Goal: Navigation & Orientation: Find specific page/section

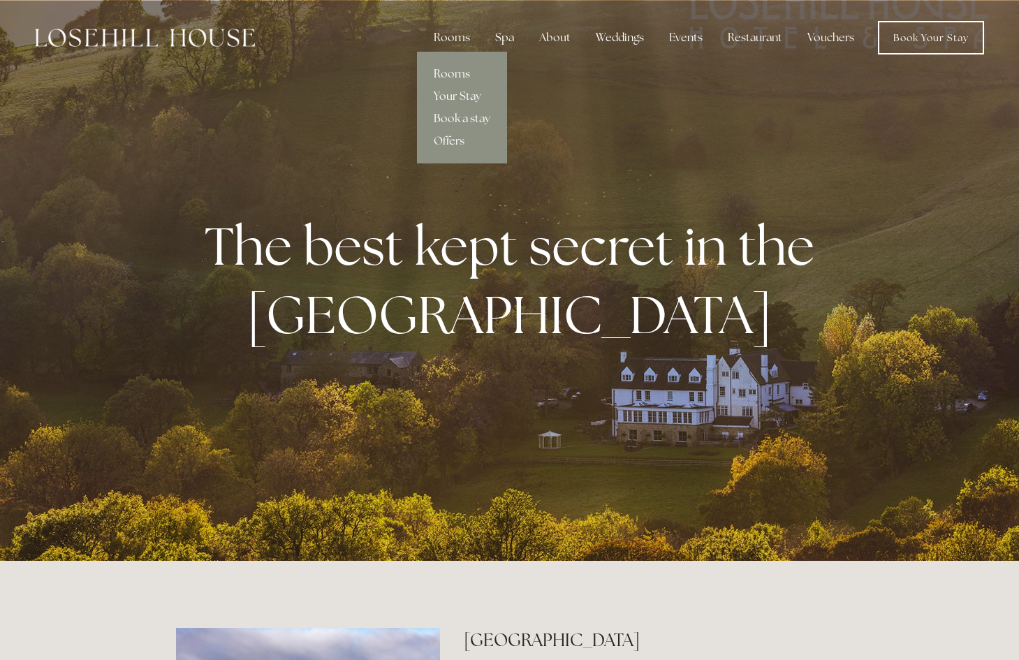
click at [455, 72] on link "Rooms" at bounding box center [462, 74] width 90 height 22
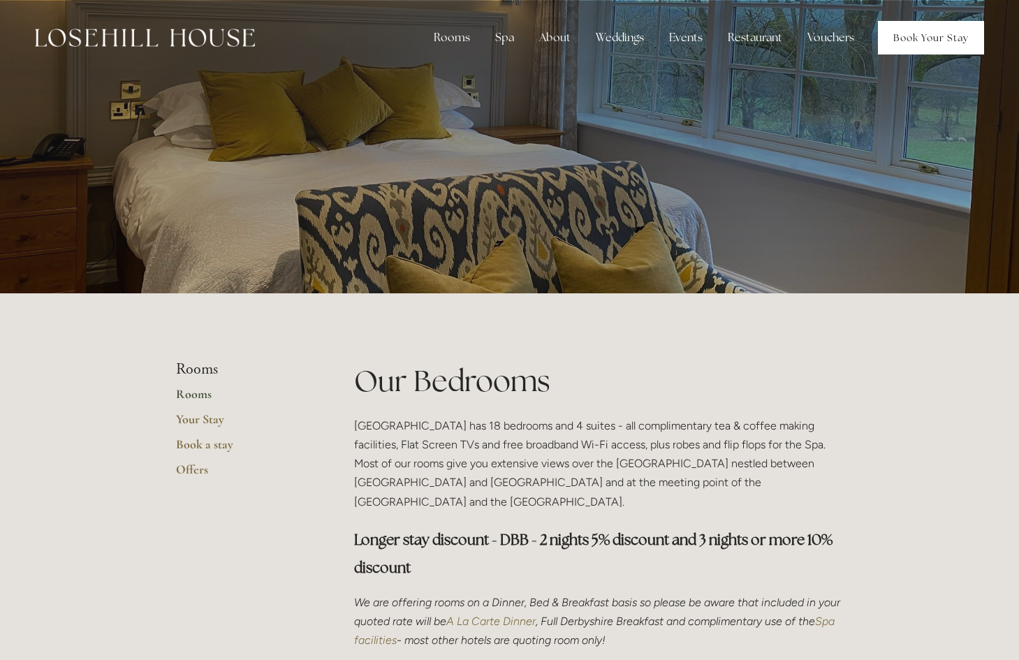
click at [911, 32] on link "Book Your Stay" at bounding box center [931, 38] width 106 height 34
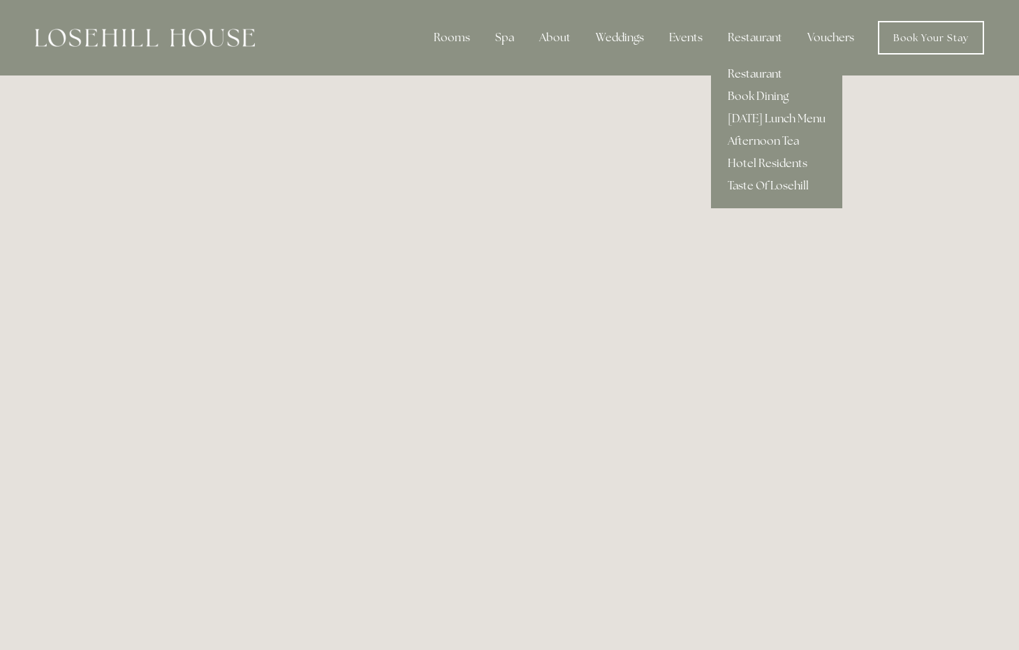
click at [759, 75] on link "Restaurant" at bounding box center [776, 74] width 131 height 22
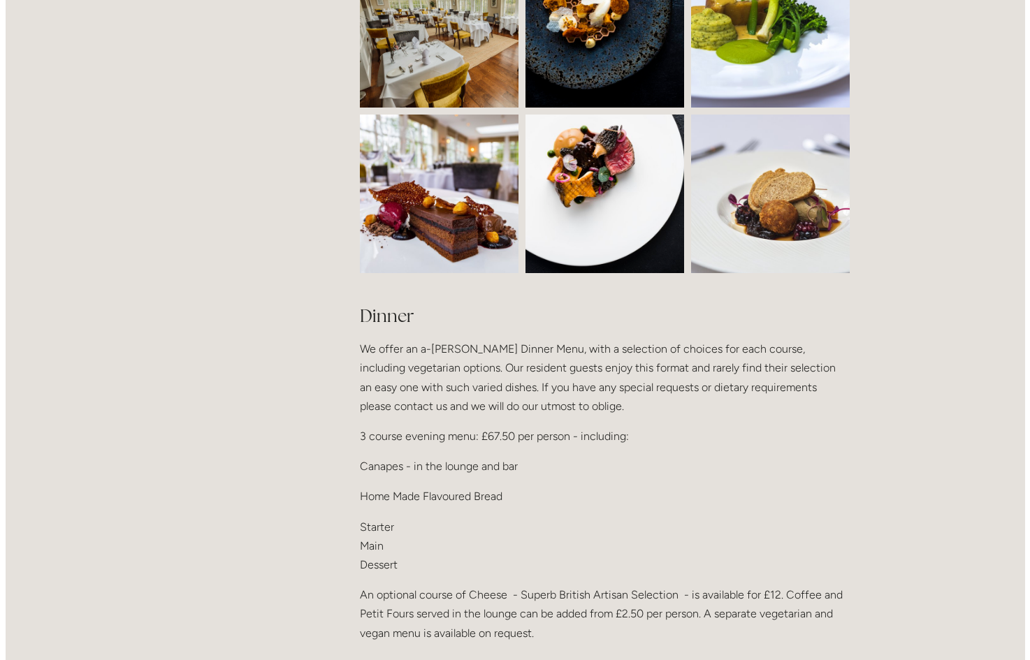
scroll to position [1286, 0]
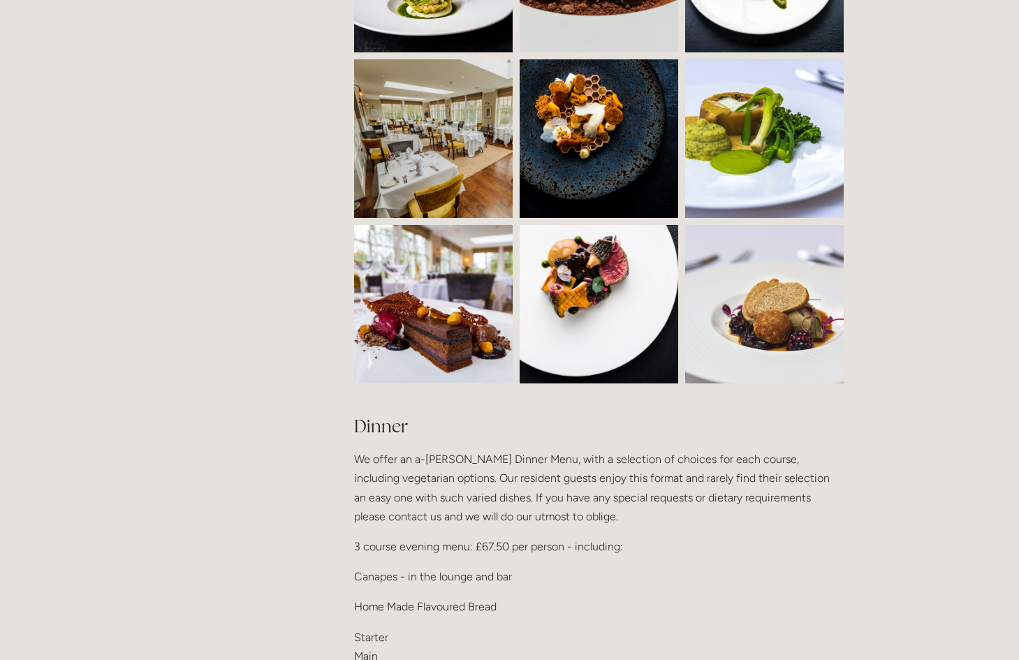
click at [481, 163] on img at bounding box center [473, 138] width 238 height 159
